Goal: Transaction & Acquisition: Subscribe to service/newsletter

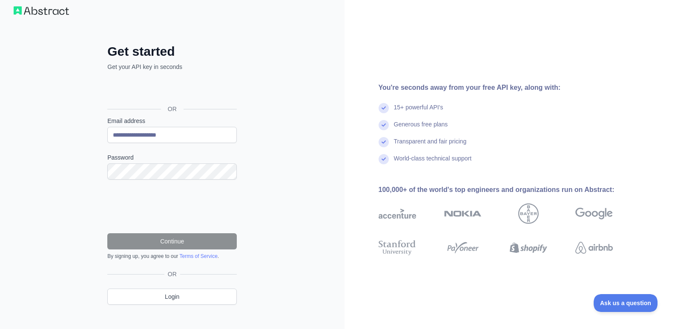
scroll to position [11, 0]
click at [435, 45] on div "You're seconds away from your free API key, along with: 15+ powerful API's Gene…" at bounding box center [509, 163] width 331 height 349
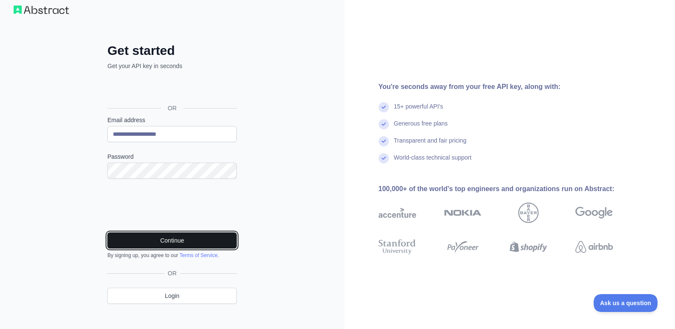
click at [178, 238] on button "Continue" at bounding box center [171, 240] width 129 height 16
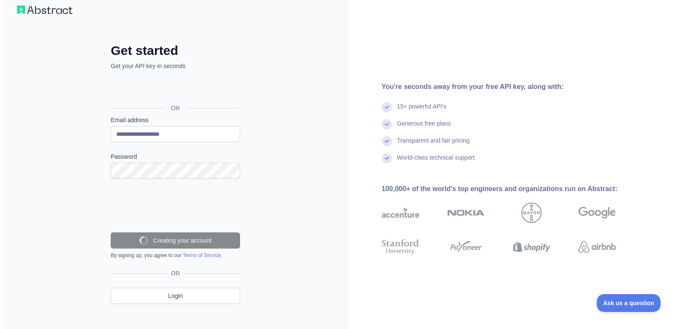
scroll to position [0, 0]
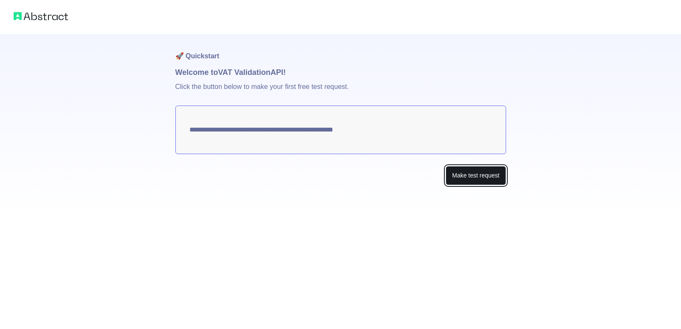
click at [482, 175] on button "Make test request" at bounding box center [476, 175] width 60 height 19
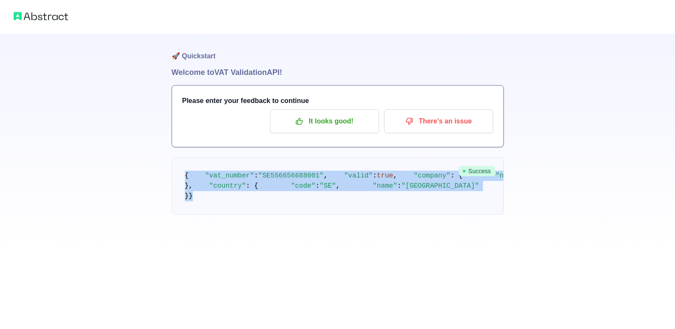
drag, startPoint x: 185, startPoint y: 159, endPoint x: 265, endPoint y: 282, distance: 147.0
click at [265, 215] on pre "{ "vat_number" : "SE556656688001" , "valid" : true , "company" : { "name" : "GO…" at bounding box center [338, 185] width 332 height 57
copy code "{ "vat_number" : "SE556656688001" , "valid" : true , "company" : { "name" : "GO…"
click at [399, 183] on pre "{ "vat_number" : "SE556656688001" , "valid" : true , "company" : { "name" : "GO…" at bounding box center [338, 185] width 332 height 57
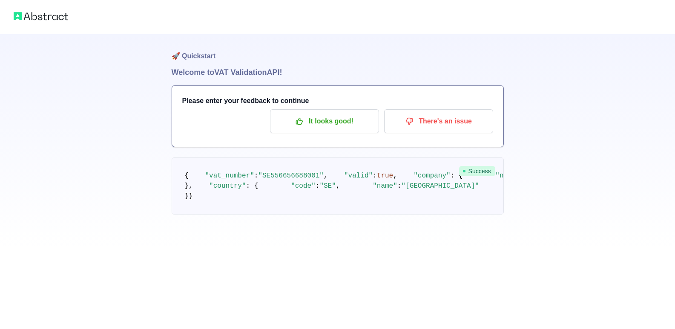
click at [319, 215] on pre "{ "vat_number" : "SE556656688001" , "valid" : true , "company" : { "name" : "GO…" at bounding box center [338, 185] width 332 height 57
click at [326, 120] on p "It looks good!" at bounding box center [324, 121] width 96 height 14
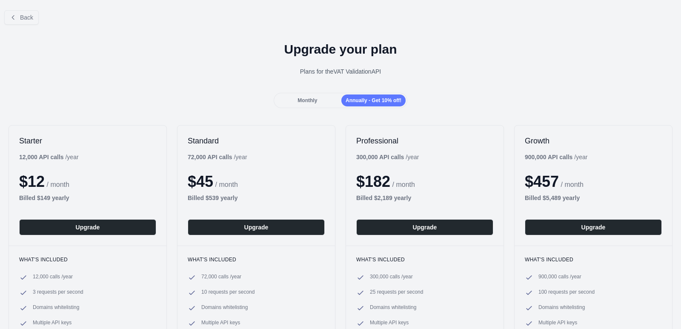
click at [300, 97] on span "Monthly" at bounding box center [308, 100] width 20 height 6
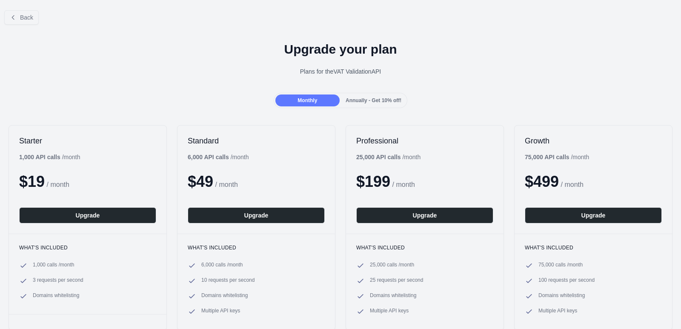
click at [379, 96] on div "Annually - Get 10% off!" at bounding box center [373, 100] width 64 height 12
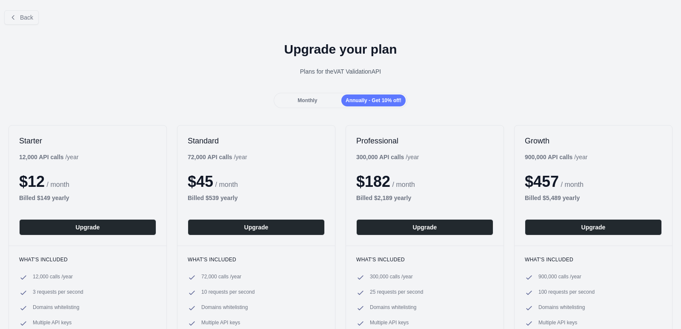
click at [312, 97] on div "Monthly" at bounding box center [307, 100] width 64 height 12
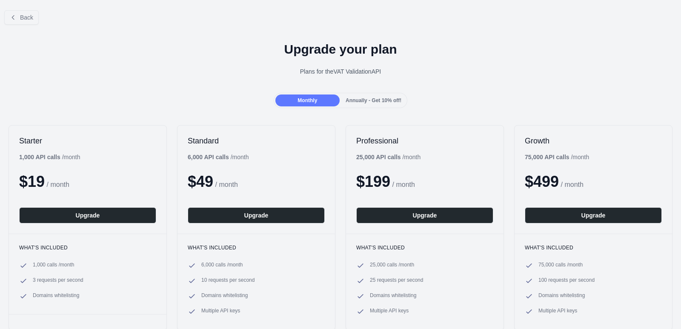
click at [359, 101] on span "Annually - Get 10% off!" at bounding box center [374, 100] width 56 height 6
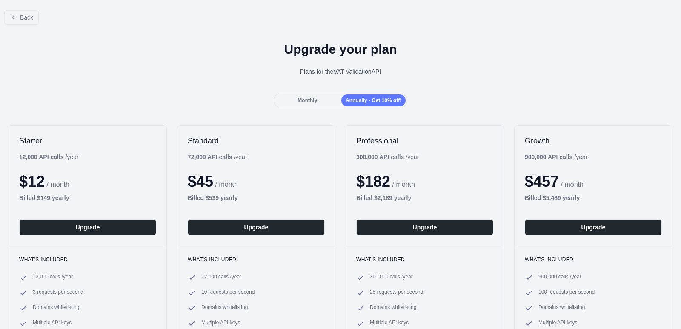
click at [308, 103] on span "Monthly" at bounding box center [308, 100] width 20 height 6
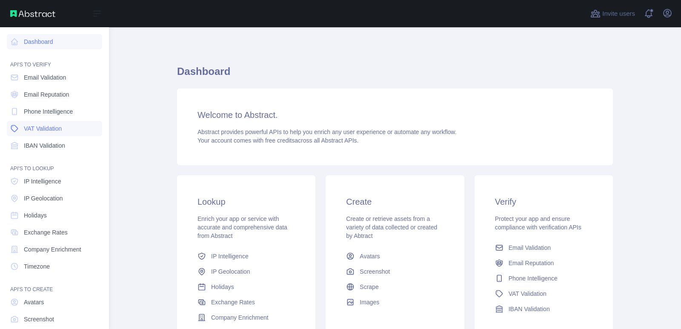
click at [58, 125] on span "VAT Validation" at bounding box center [43, 128] width 38 height 9
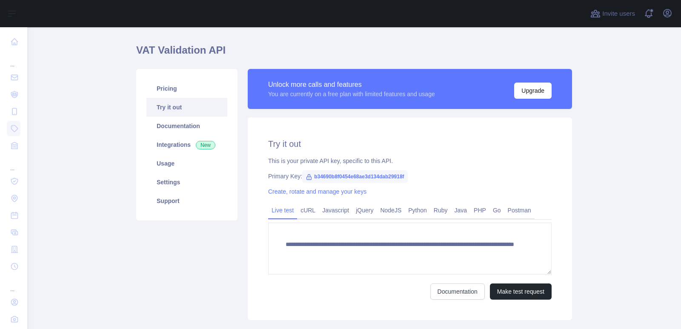
scroll to position [19, 0]
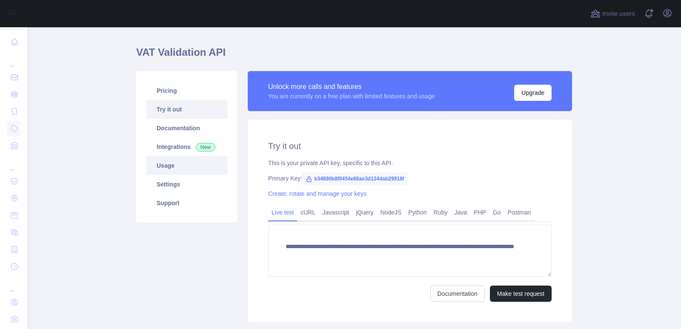
click at [174, 165] on link "Usage" at bounding box center [186, 165] width 81 height 19
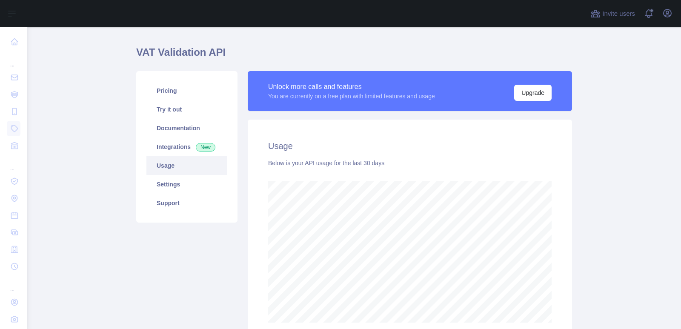
scroll to position [302, 647]
click at [171, 148] on link "Integrations New" at bounding box center [186, 146] width 81 height 19
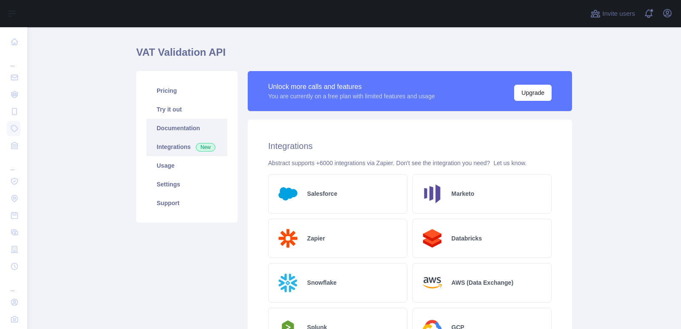
click at [166, 124] on link "Documentation" at bounding box center [186, 128] width 81 height 19
click at [171, 96] on link "Pricing" at bounding box center [186, 90] width 81 height 19
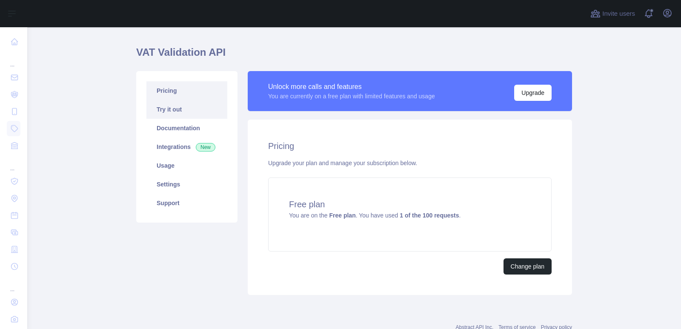
click at [167, 108] on link "Try it out" at bounding box center [186, 109] width 81 height 19
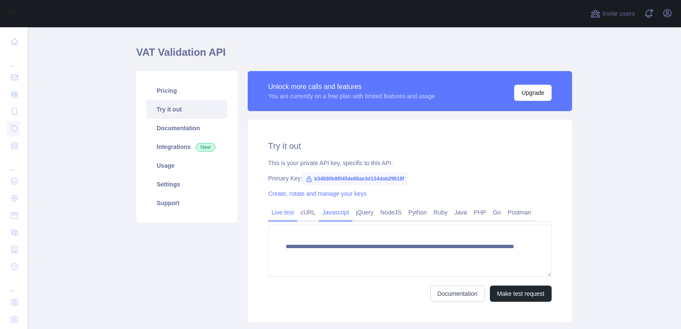
click at [332, 213] on link "Javascript" at bounding box center [336, 213] width 34 height 14
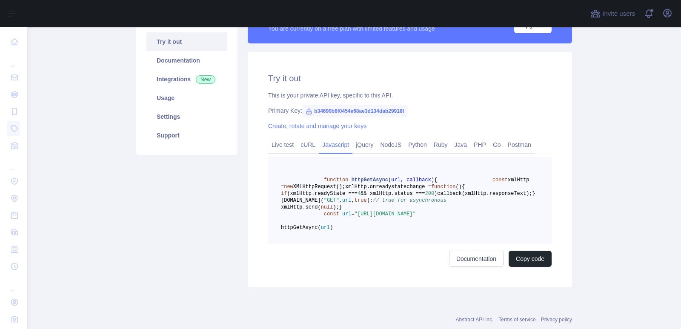
scroll to position [88, 0]
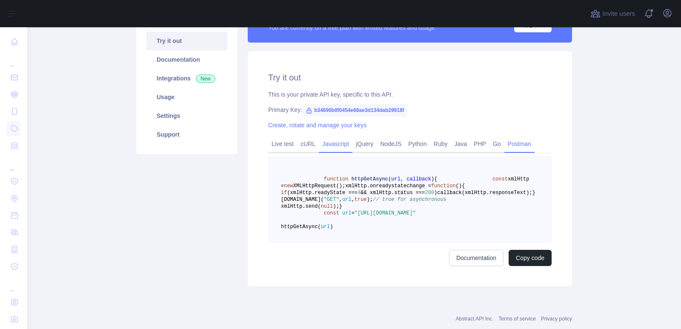
click at [507, 144] on link "Postman" at bounding box center [519, 144] width 30 height 14
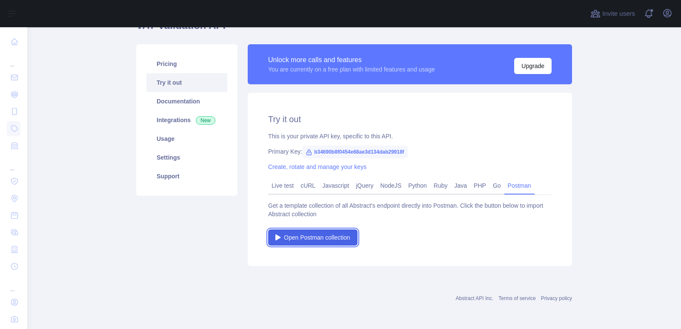
click at [306, 235] on span "Open Postman collection" at bounding box center [317, 237] width 66 height 9
click at [475, 185] on link "PHP" at bounding box center [479, 186] width 19 height 14
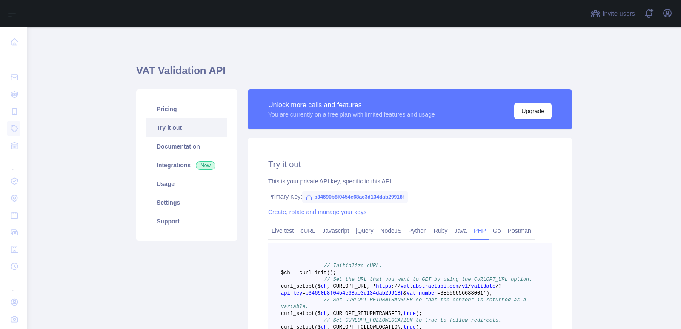
scroll to position [0, 0]
